Goal: Information Seeking & Learning: Learn about a topic

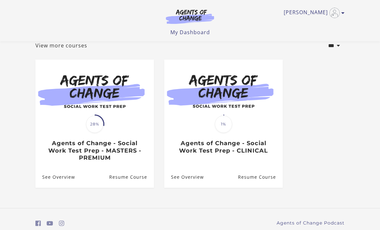
scroll to position [46, 0]
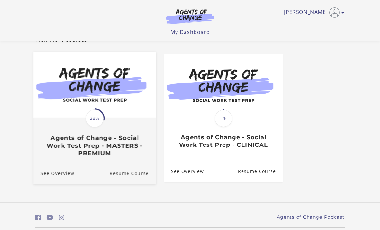
click at [135, 178] on link "Resume Course" at bounding box center [132, 173] width 46 height 22
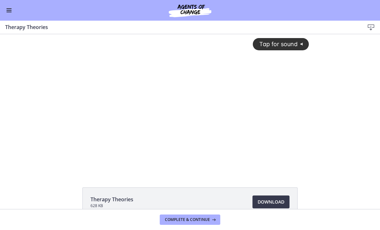
click at [217, 105] on div "Tap for sound @keyframes VOLUME_SMALL_WAVE_FLASH { 0% { opacity: 0; } 33% { opa…" at bounding box center [190, 98] width 246 height 128
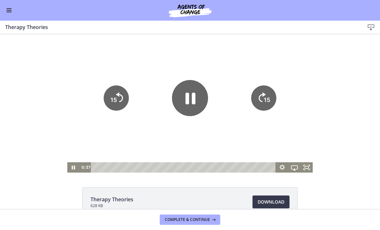
click at [194, 105] on icon "Pause" at bounding box center [190, 98] width 36 height 36
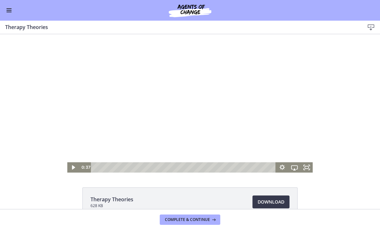
click at [185, 84] on div at bounding box center [190, 103] width 246 height 138
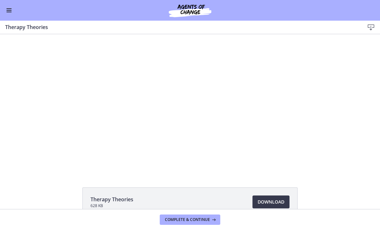
click at [185, 97] on div at bounding box center [190, 103] width 246 height 138
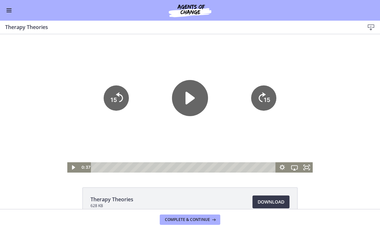
click at [192, 92] on icon "Play Video" at bounding box center [190, 98] width 36 height 36
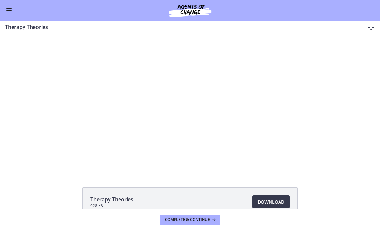
scroll to position [27, 0]
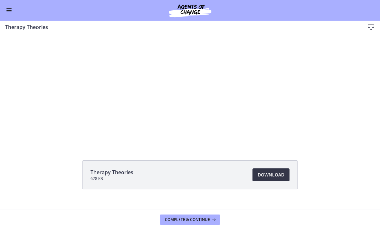
click at [277, 174] on span "Download Opens in a new window" at bounding box center [271, 175] width 27 height 8
click at [238, 64] on div at bounding box center [190, 76] width 246 height 138
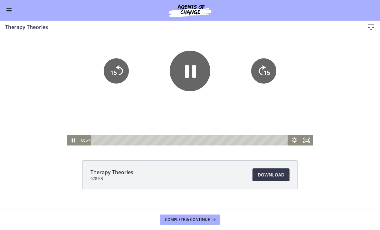
click at [195, 70] on icon "Pause" at bounding box center [190, 71] width 11 height 13
